Goal: Information Seeking & Learning: Learn about a topic

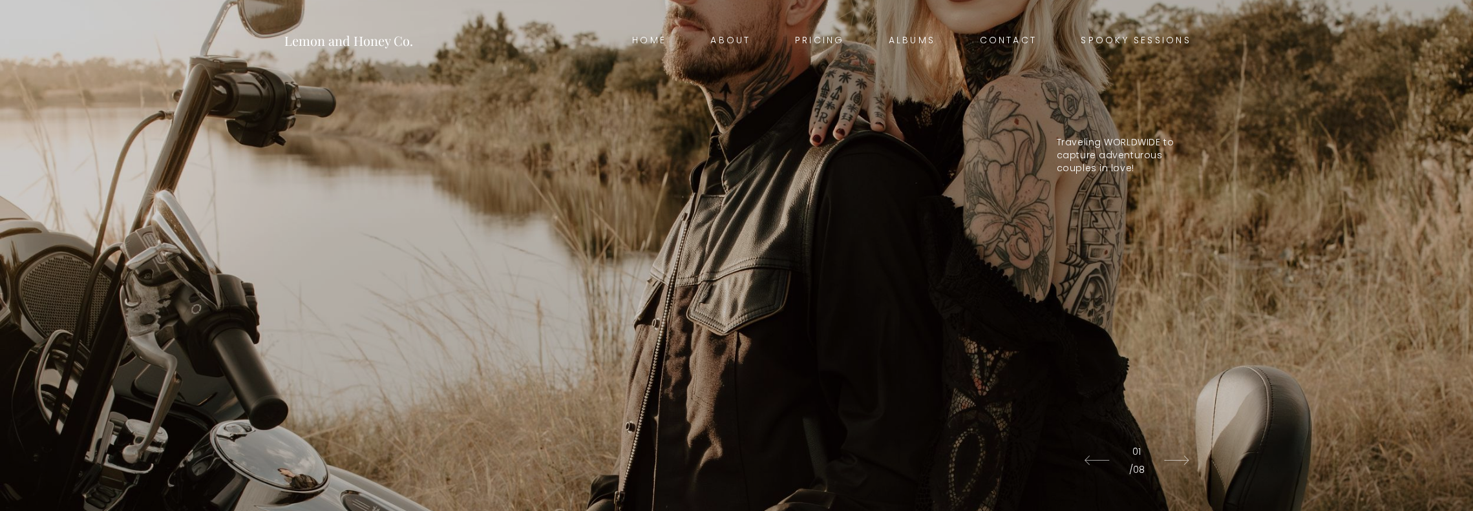
click at [830, 39] on link "Pricing" at bounding box center [820, 41] width 94 height 18
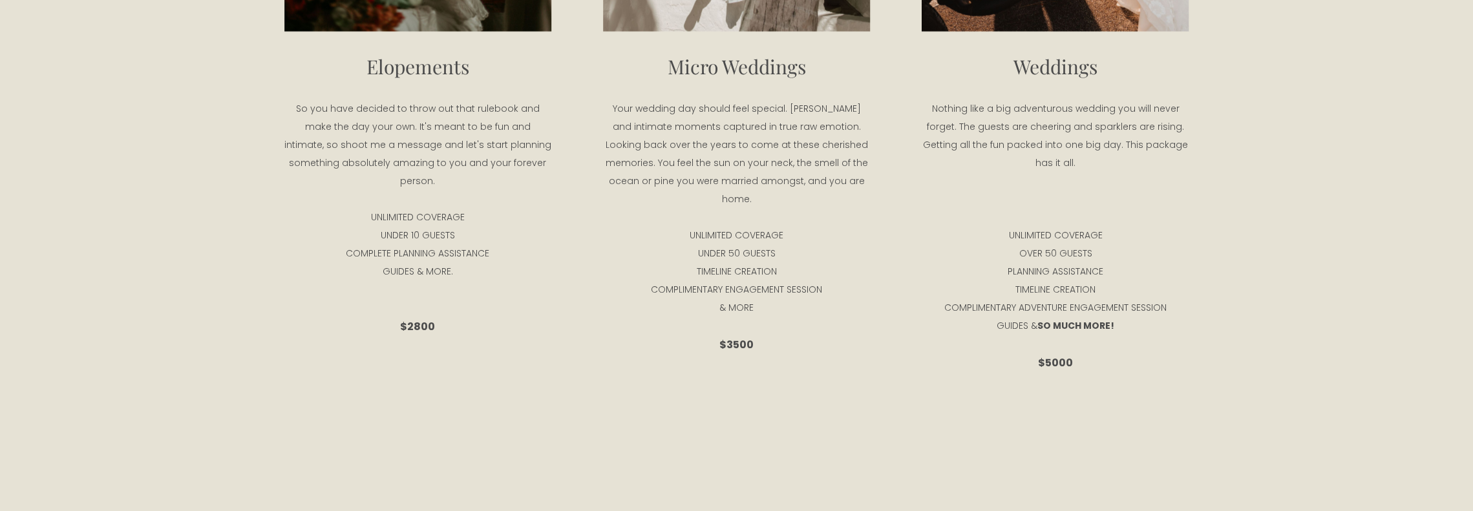
scroll to position [2644, 0]
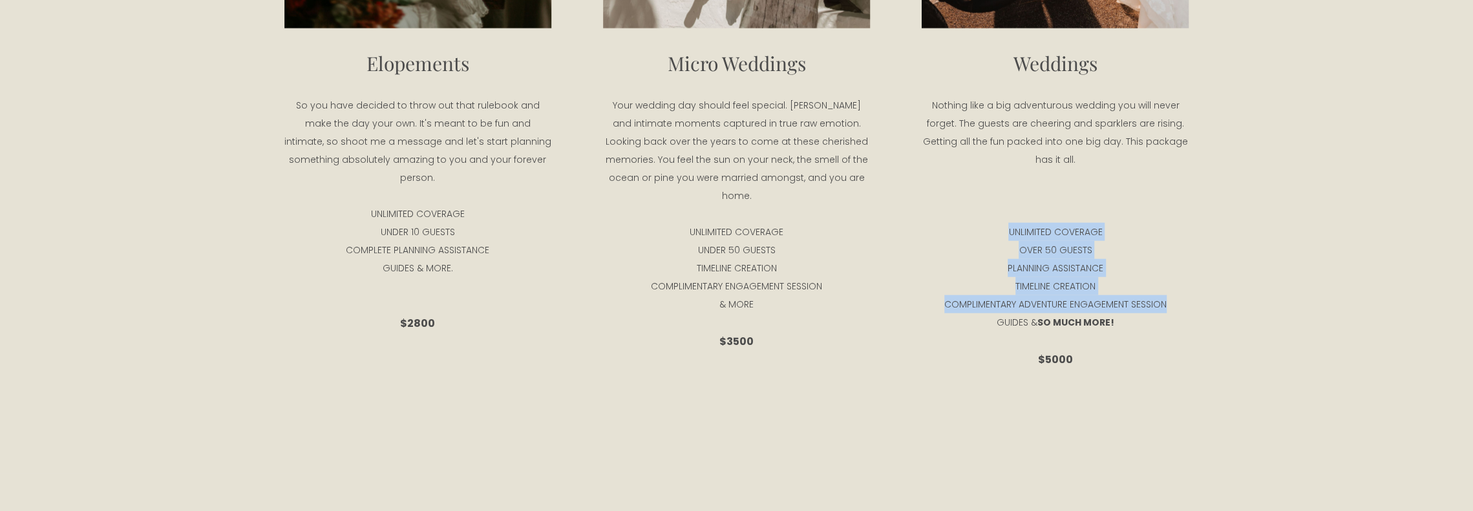
drag, startPoint x: 1183, startPoint y: 311, endPoint x: 997, endPoint y: 238, distance: 199.9
click at [997, 238] on div "Weddings Nothing like a big adventurous wedding you will never forget. The gues…" at bounding box center [1055, 209] width 267 height 321
drag, startPoint x: 1119, startPoint y: 333, endPoint x: 1012, endPoint y: 238, distance: 142.4
click at [1012, 238] on div "Weddings Nothing like a big adventurous wedding you will never forget. The gues…" at bounding box center [1055, 209] width 267 height 321
click at [1088, 255] on p "OVER 50 GUESTS" at bounding box center [1055, 250] width 267 height 18
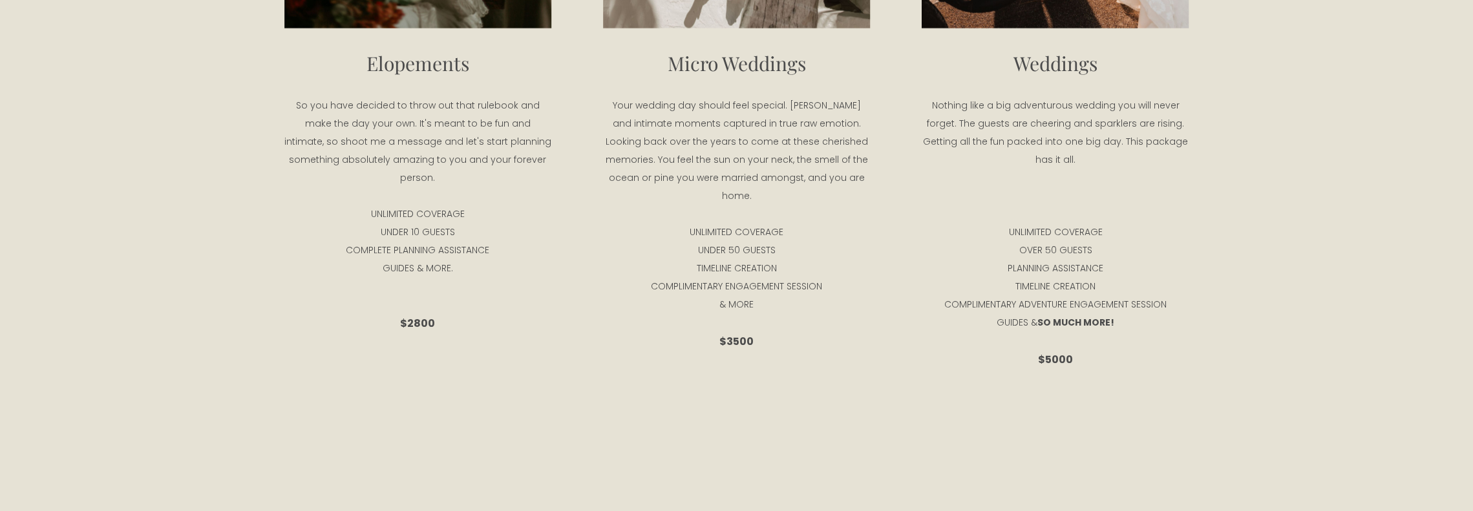
click at [1084, 271] on p "PLANNING ASSISTANCE" at bounding box center [1055, 268] width 267 height 18
click at [1090, 313] on p "COMPLIMENTARY ADVENTURE ENGAGEMENT SESSION" at bounding box center [1055, 304] width 267 height 18
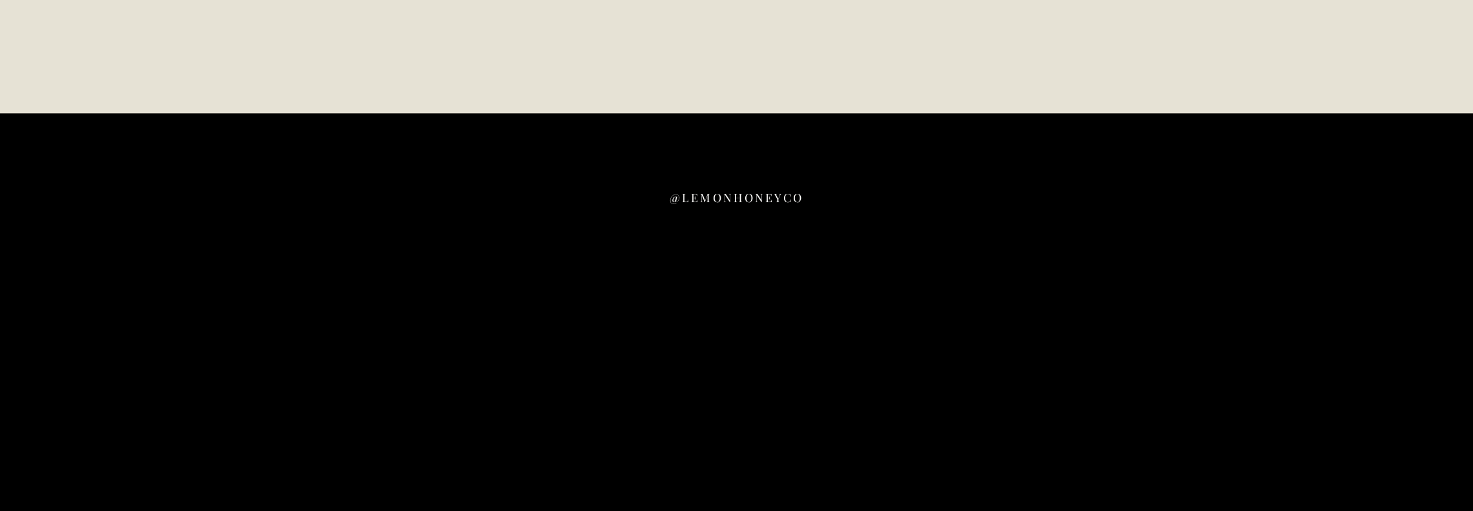
scroll to position [6327, 0]
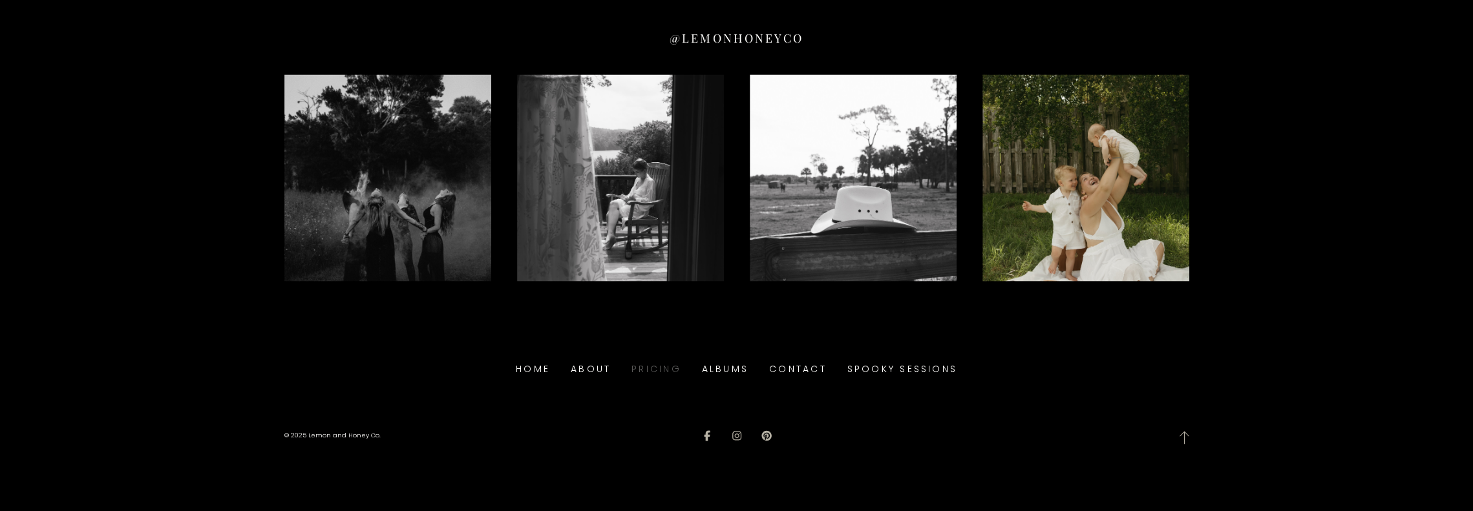
click at [651, 365] on link "Pricing" at bounding box center [656, 369] width 50 height 20
